Goal: Navigation & Orientation: Find specific page/section

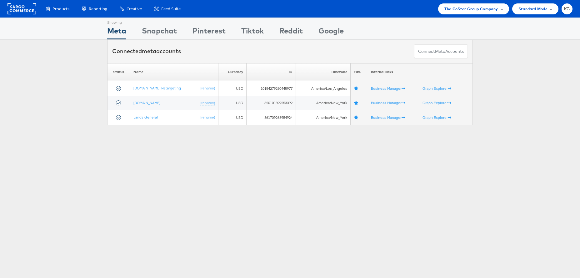
click at [456, 9] on span "The CoStar Group Company" at bounding box center [470, 9] width 53 height 7
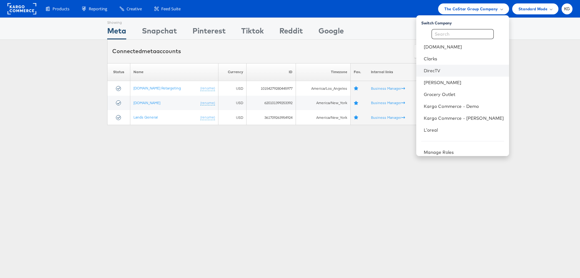
click at [456, 73] on li "DirecTV" at bounding box center [462, 71] width 93 height 12
click at [441, 68] on link "DirecTV" at bounding box center [464, 70] width 80 height 6
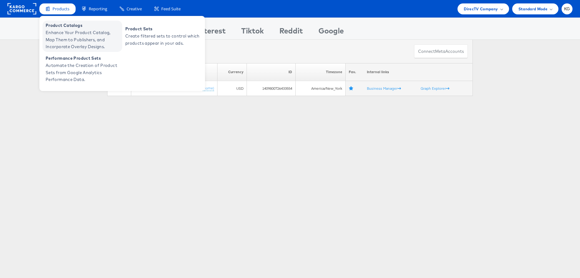
click at [64, 33] on span "Enhance Your Product Catalog, Map Them to Publishers, and Incorporate Overlay D…" at bounding box center [83, 39] width 75 height 21
